Goal: Information Seeking & Learning: Learn about a topic

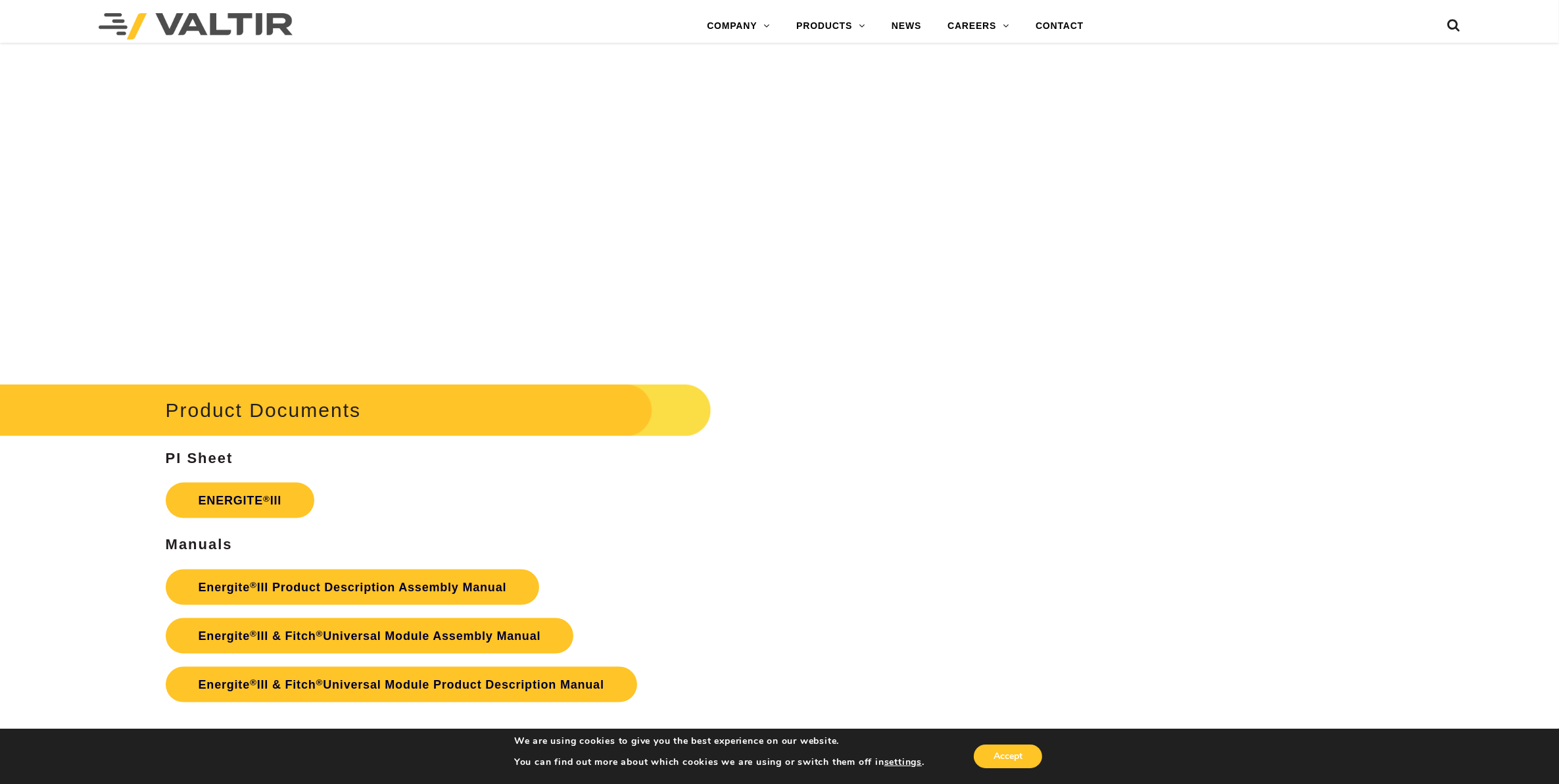
scroll to position [2301, 0]
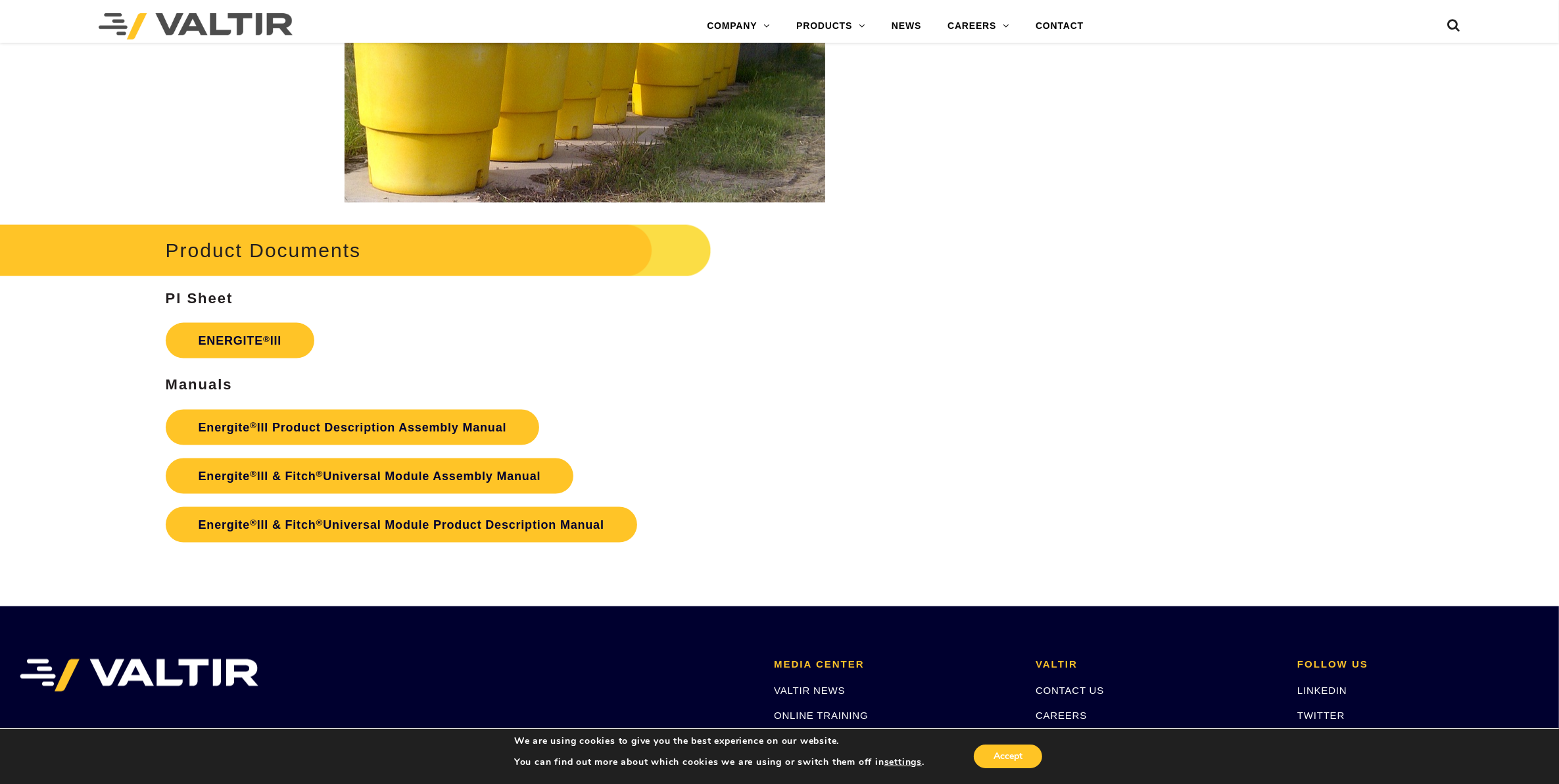
click at [729, 501] on p "Energite ® III Product Description Assembly Manual Energite ® III & Fitch ® Uni…" at bounding box center [584, 476] width 838 height 146
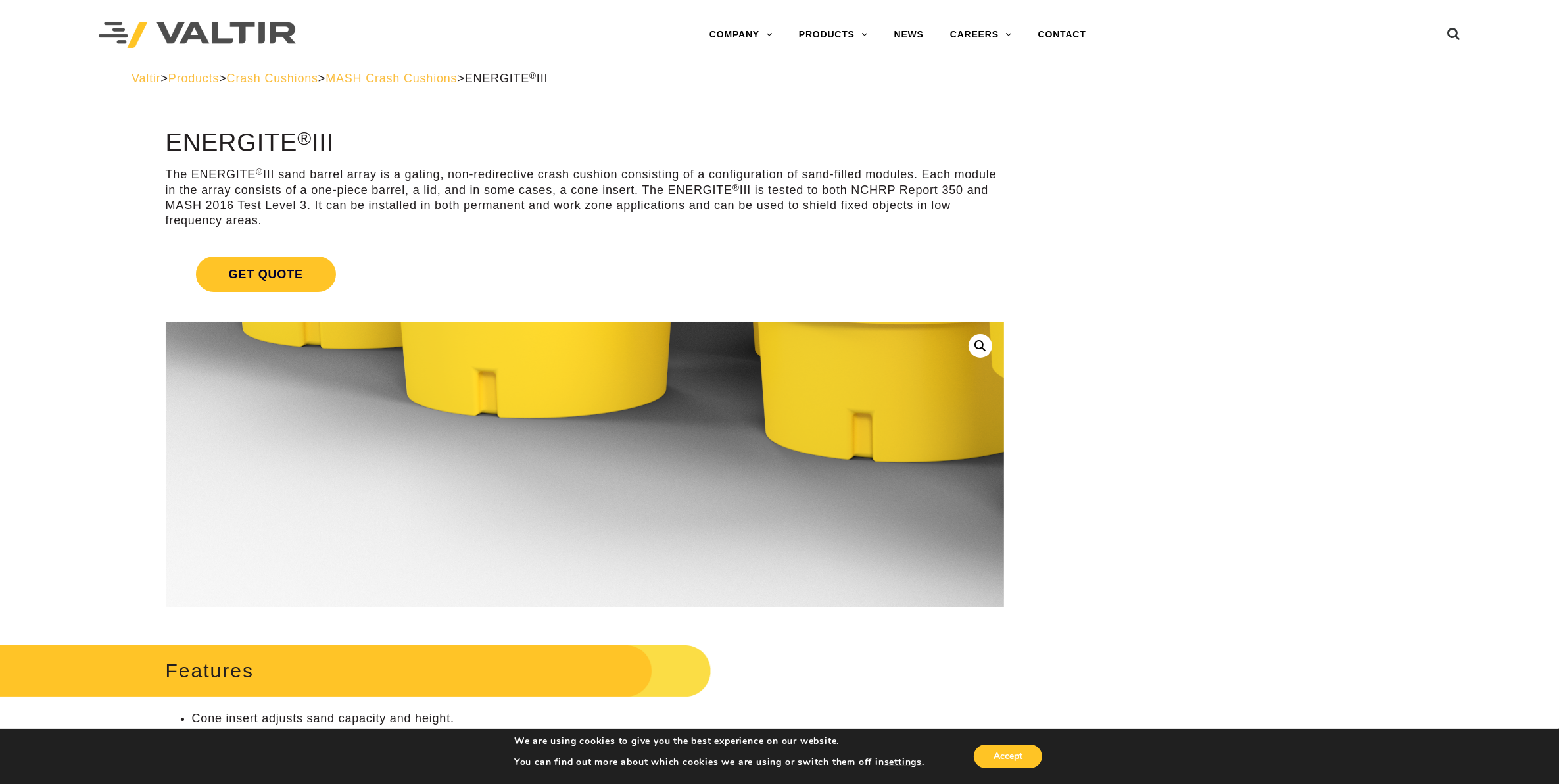
scroll to position [0, 0]
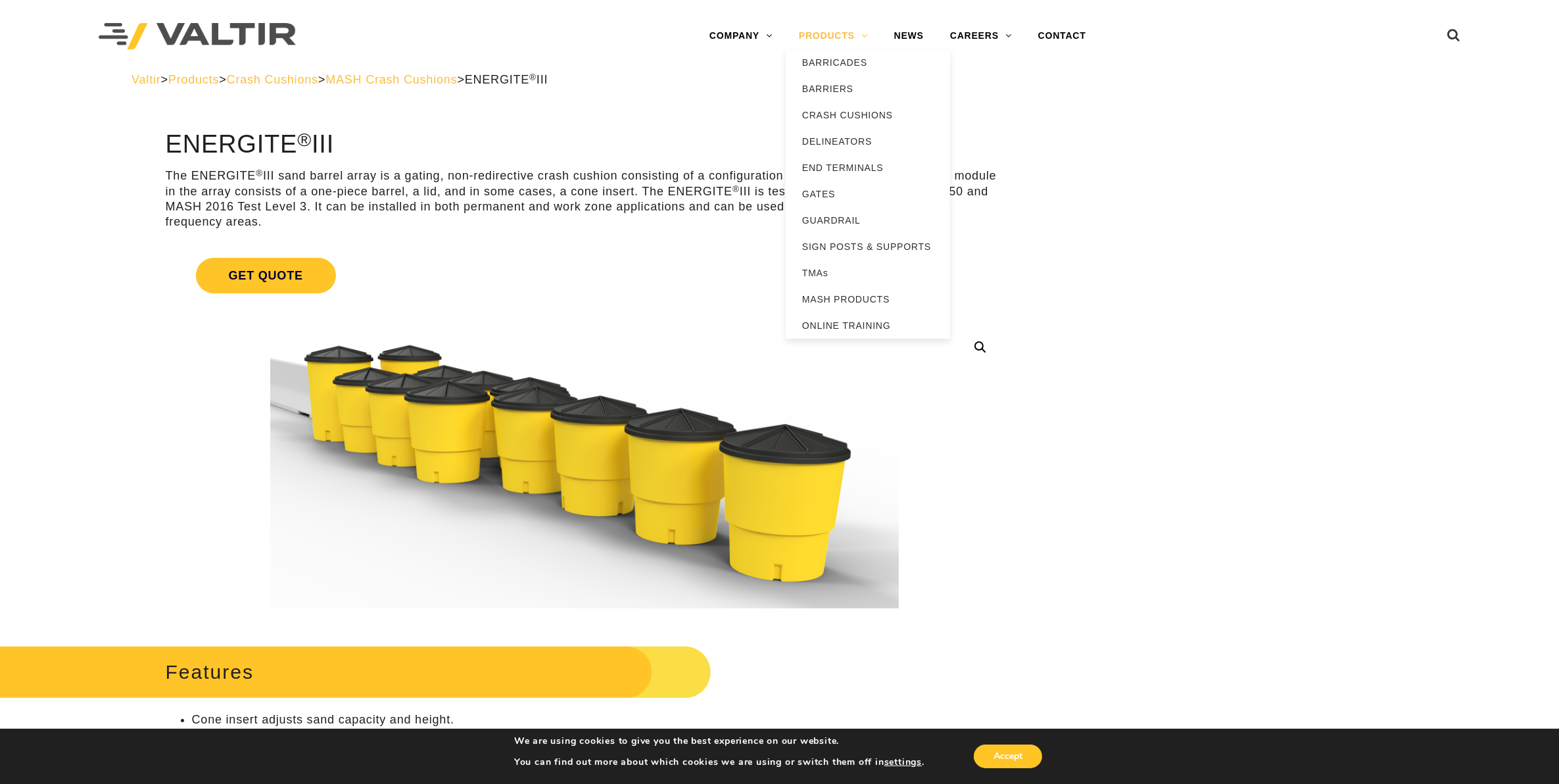
click at [862, 38] on link "PRODUCTS" at bounding box center [833, 36] width 95 height 26
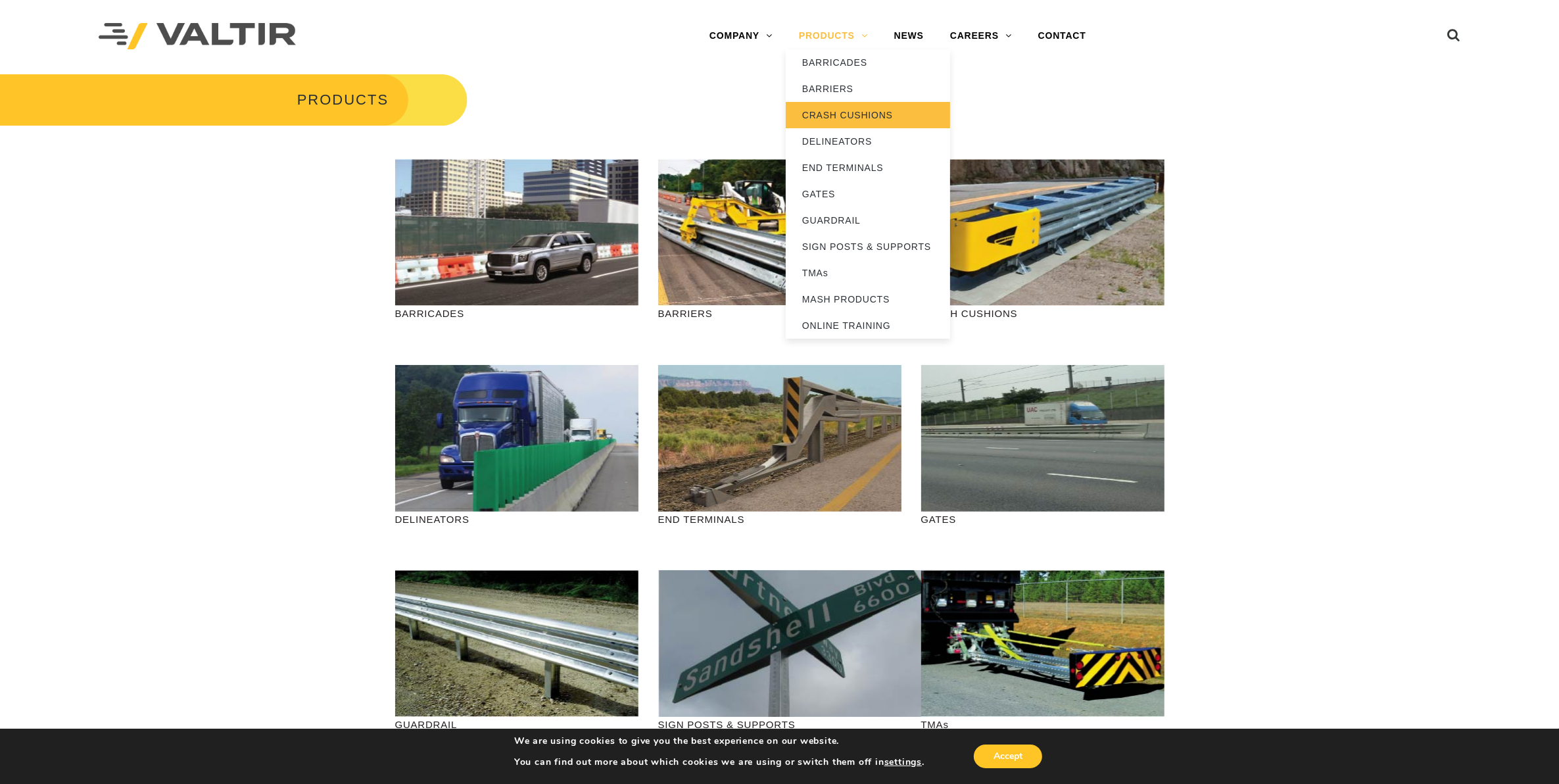
click at [885, 111] on link "CRASH CUSHIONS" at bounding box center [868, 115] width 165 height 26
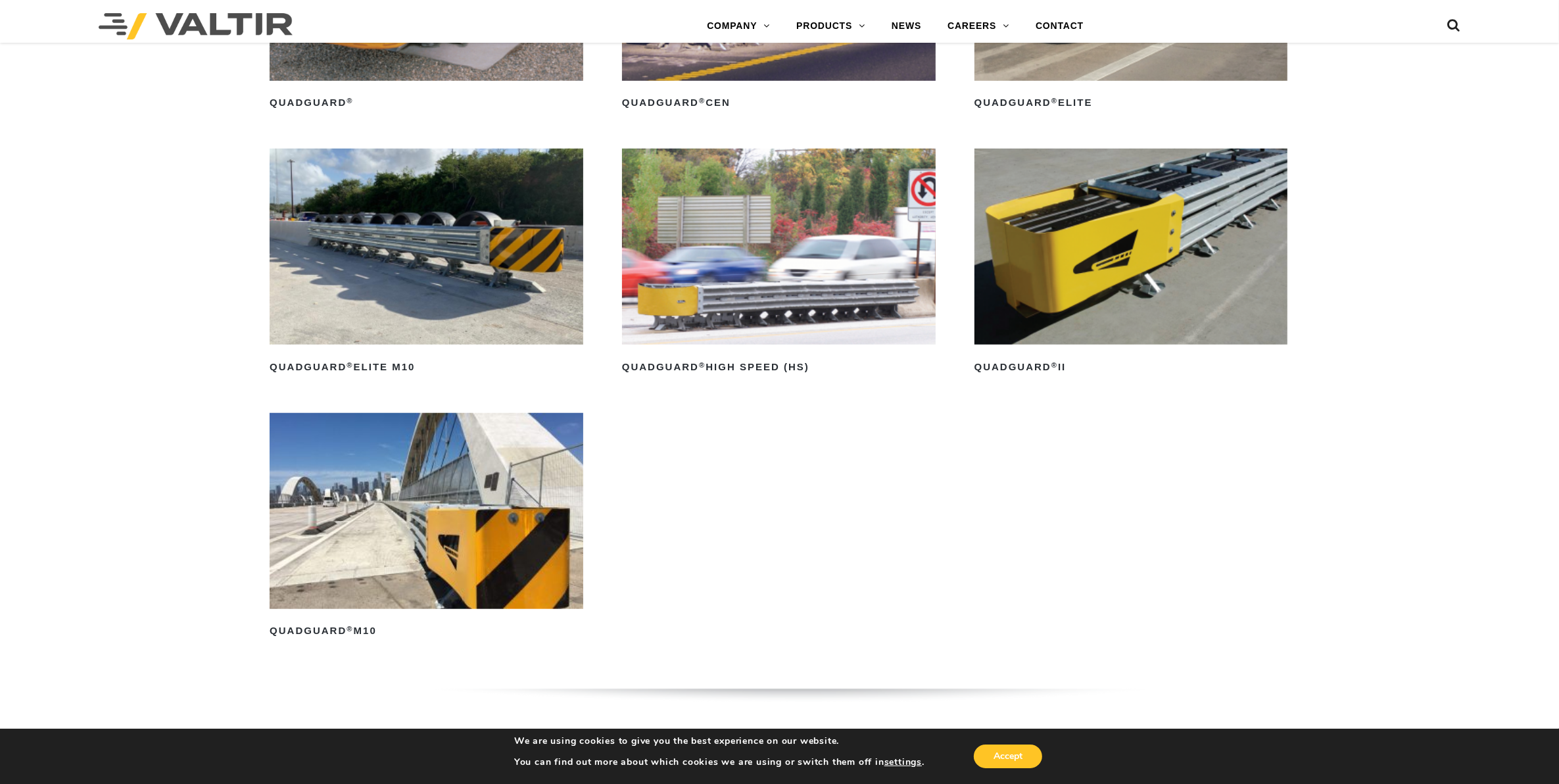
scroll to position [1227, 0]
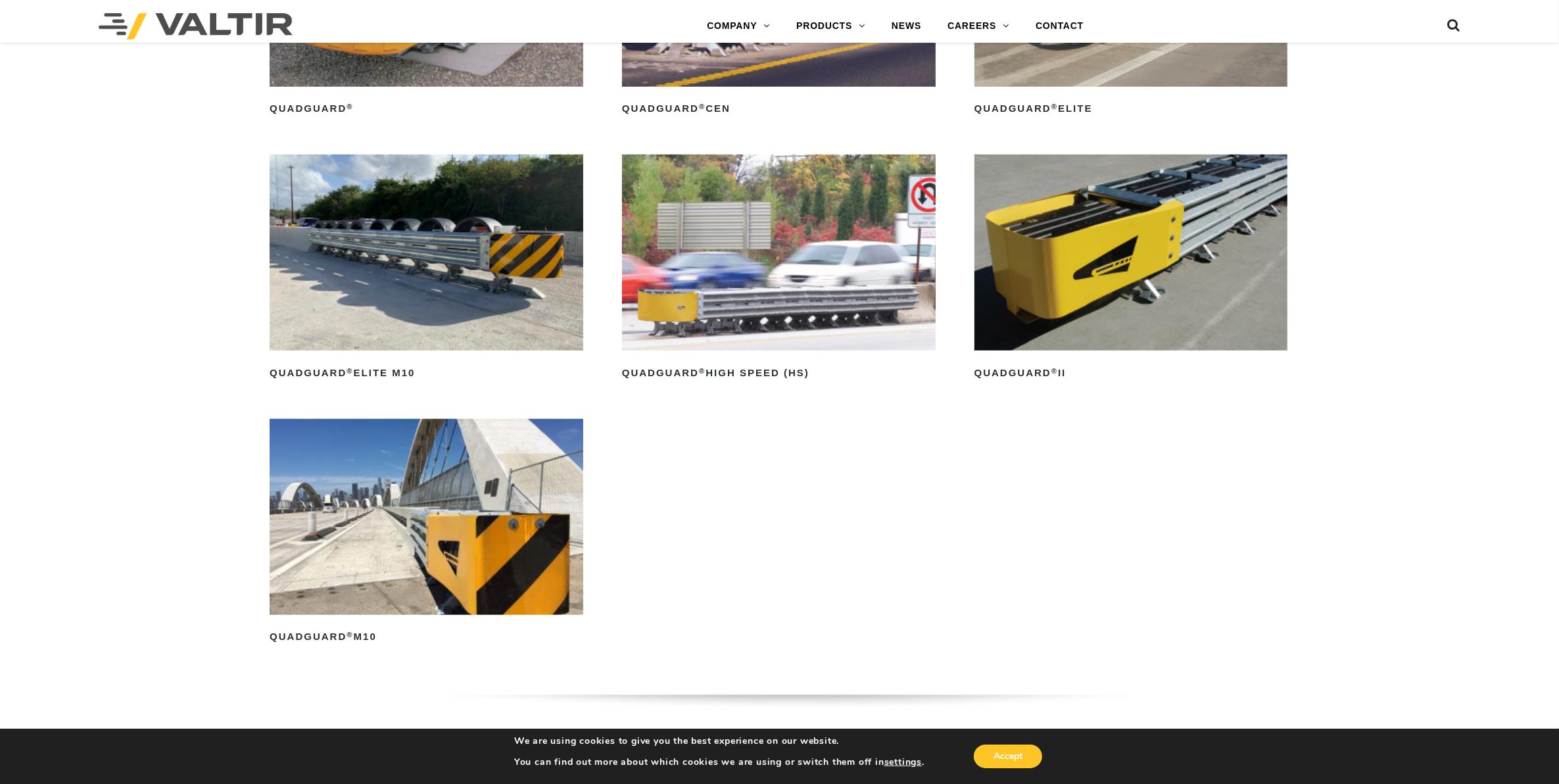
click at [1186, 425] on ul "QuadGuard ® Read more QuadGuard ® CEN Read more QuadGuard ® Elite Read more Qua…" at bounding box center [779, 286] width 1020 height 791
